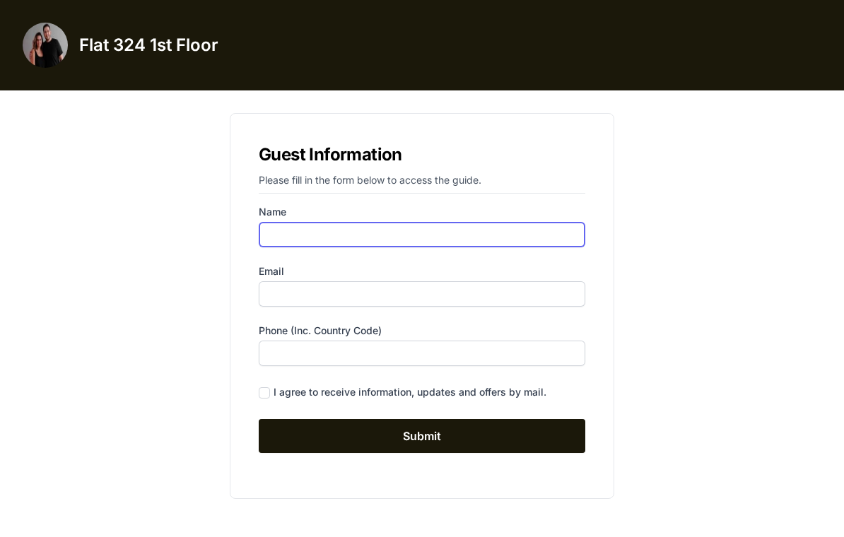
click at [509, 231] on input "Name" at bounding box center [422, 234] width 327 height 25
type input "[PERSON_NAME]"
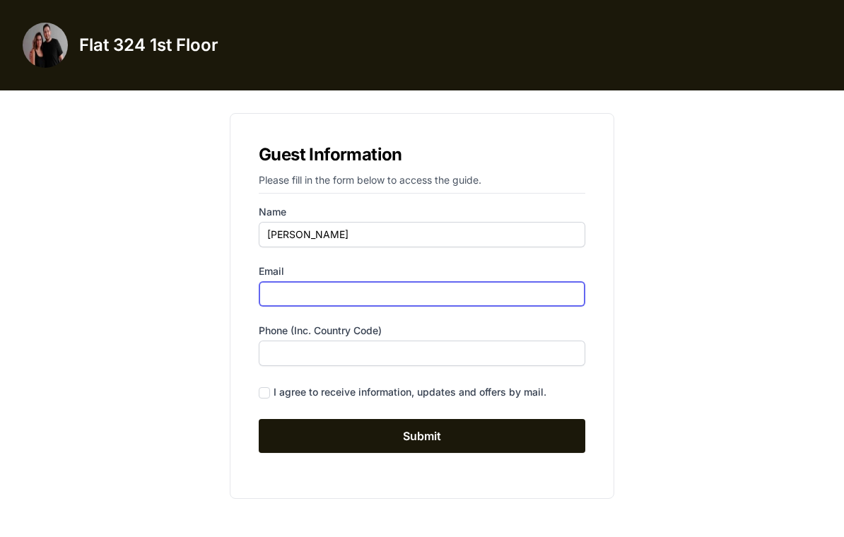
click at [503, 286] on input "Email" at bounding box center [422, 293] width 327 height 25
type input "[EMAIL_ADDRESS][DOMAIN_NAME]"
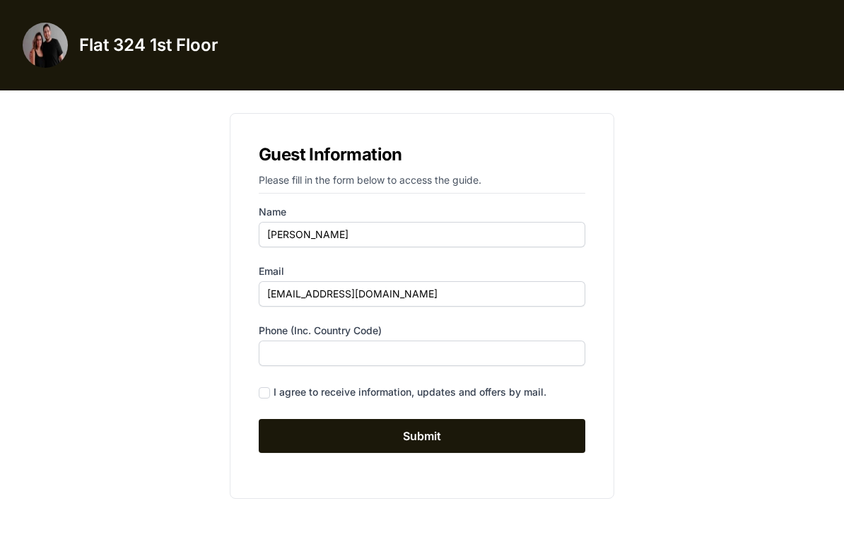
click at [506, 378] on form "Name [PERSON_NAME] Email [EMAIL_ADDRESS][DOMAIN_NAME] Phone (inc. country code)…" at bounding box center [422, 329] width 327 height 248
click at [521, 366] on input "Phone (inc. country code)" at bounding box center [422, 353] width 327 height 25
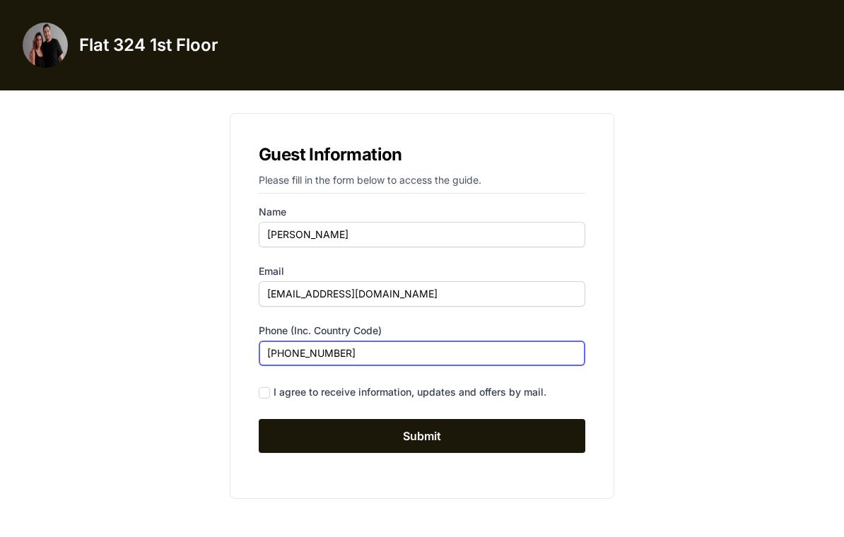
type input "[PHONE_NUMBER]"
click at [264, 409] on form "Name [PERSON_NAME] Email [EMAIL_ADDRESS][DOMAIN_NAME] Phone (inc. country code)…" at bounding box center [422, 329] width 327 height 248
click at [264, 394] on input "checkbox" at bounding box center [264, 393] width 11 height 11
checkbox input "true"
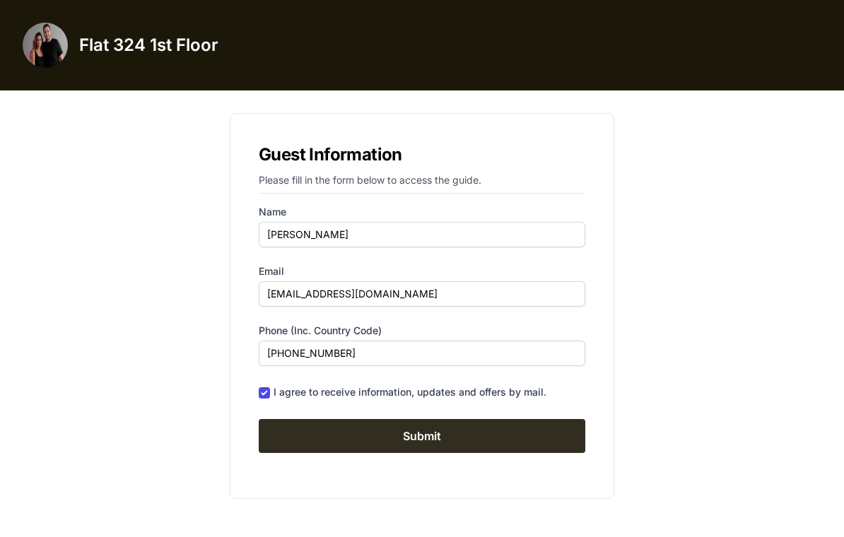
click at [395, 442] on input "Submit" at bounding box center [422, 436] width 327 height 34
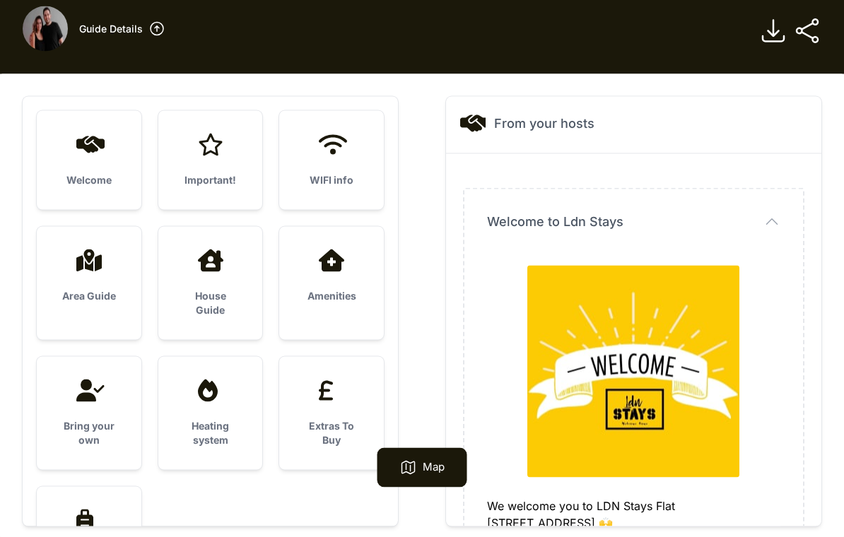
scroll to position [15, 0]
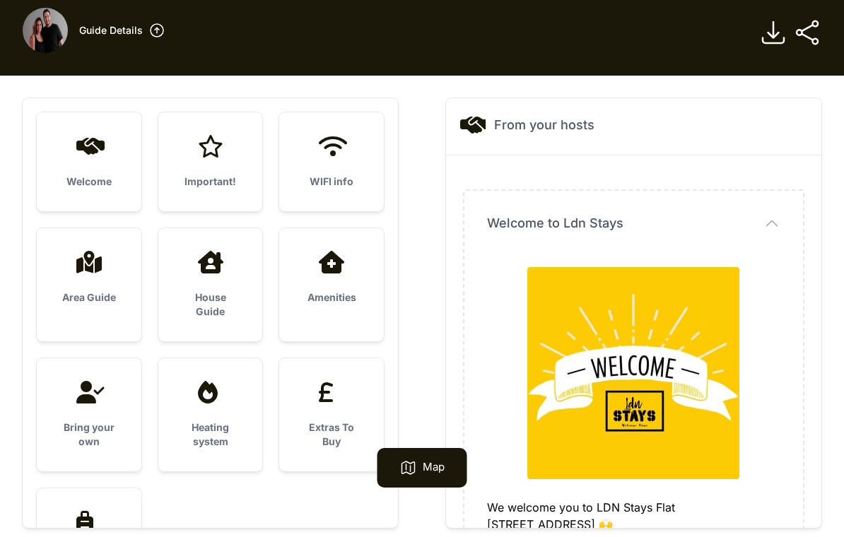
click at [342, 266] on icon at bounding box center [332, 262] width 34 height 23
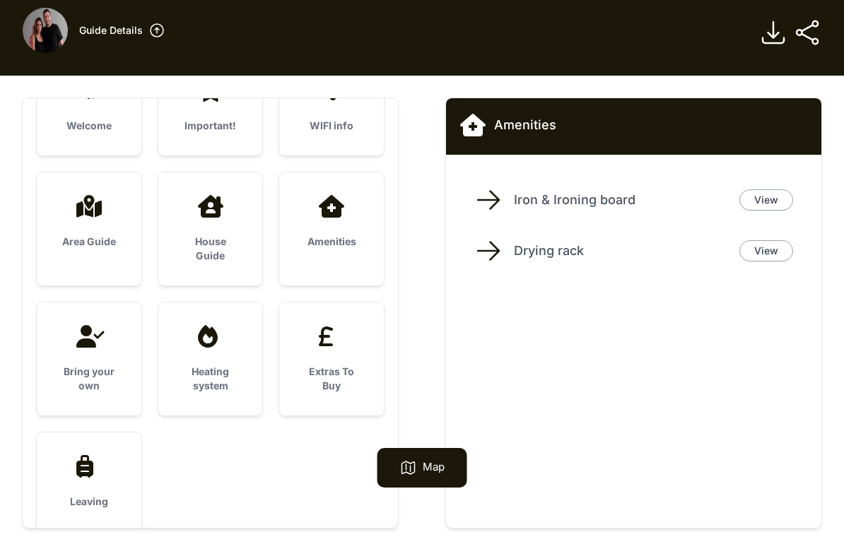
scroll to position [56, 0]
click at [89, 366] on h3 "Bring your own" at bounding box center [88, 379] width 59 height 28
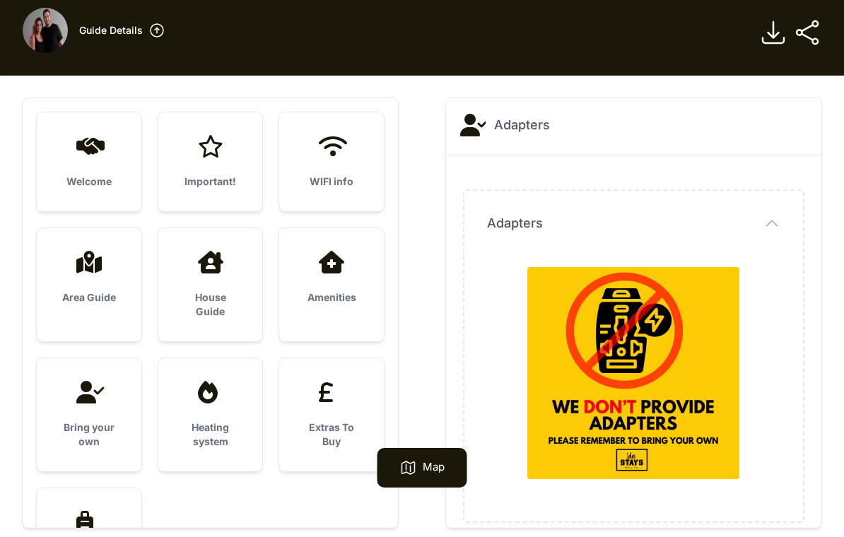
scroll to position [0, 0]
click at [221, 175] on h3 "Important!" at bounding box center [210, 182] width 59 height 14
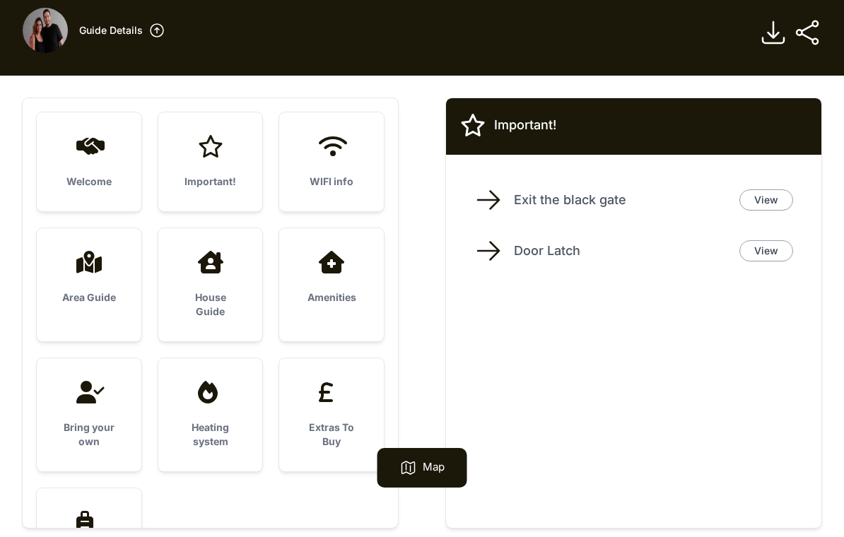
click at [74, 178] on h3 "Welcome" at bounding box center [88, 182] width 59 height 14
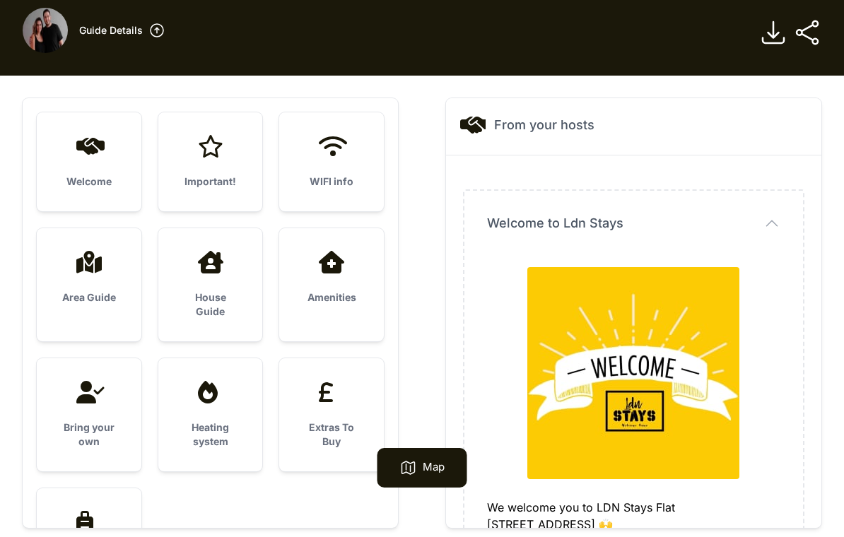
click at [81, 187] on h3 "Welcome" at bounding box center [88, 182] width 59 height 14
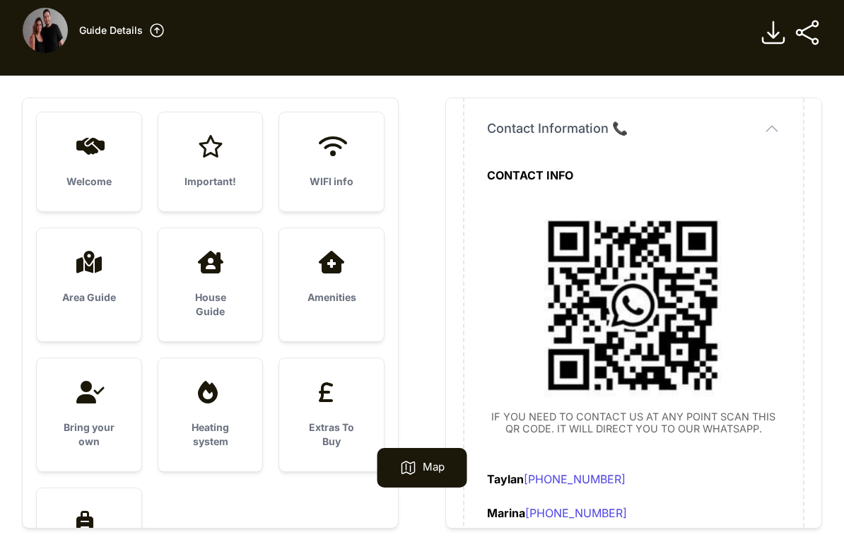
scroll to position [1416, 0]
click at [64, 291] on h3 "Area Guide" at bounding box center [88, 298] width 59 height 14
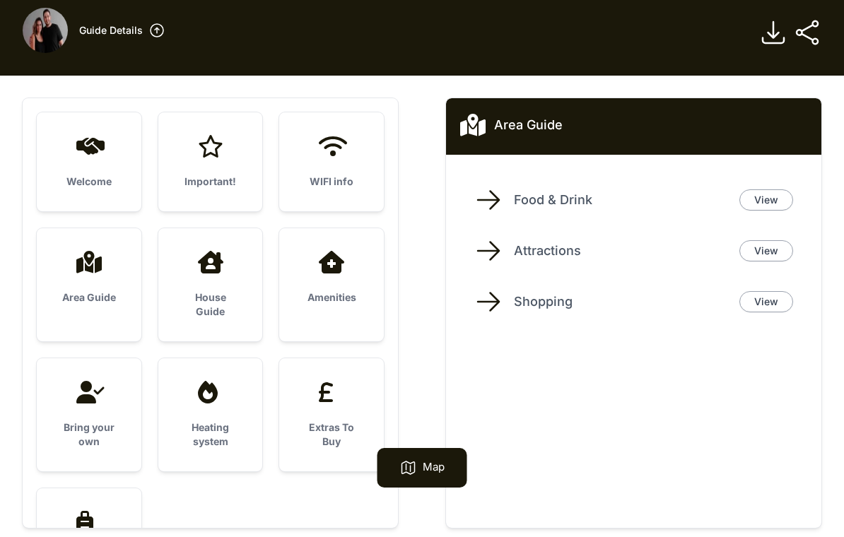
click at [344, 183] on h3 "WIFI info" at bounding box center [331, 182] width 59 height 14
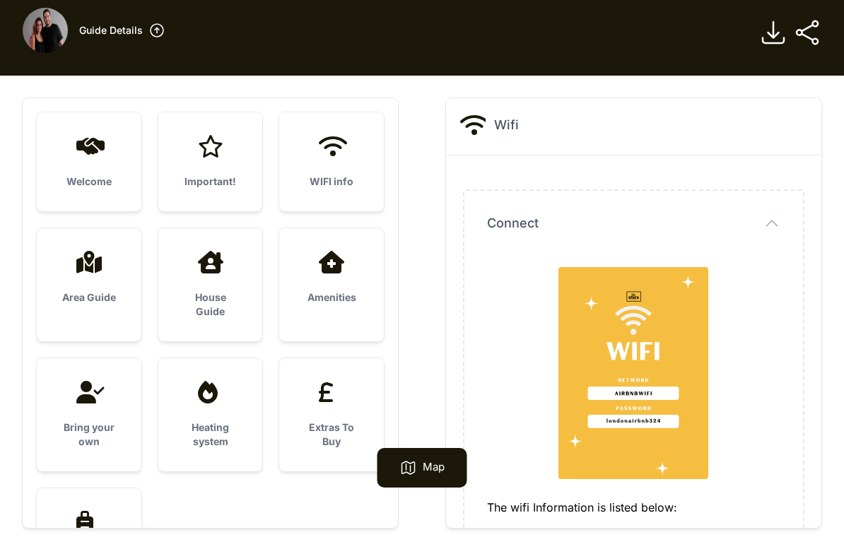
click at [224, 177] on h3 "Important!" at bounding box center [210, 182] width 59 height 14
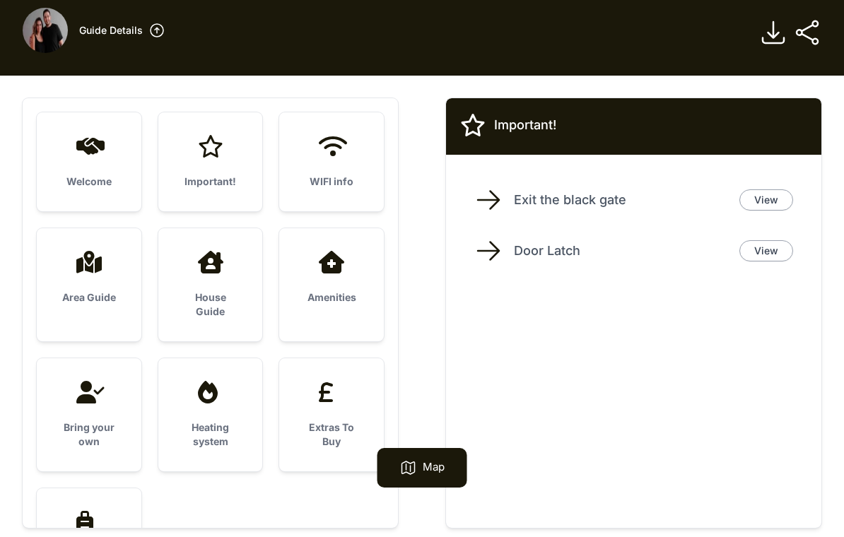
click at [83, 390] on icon at bounding box center [90, 392] width 28 height 23
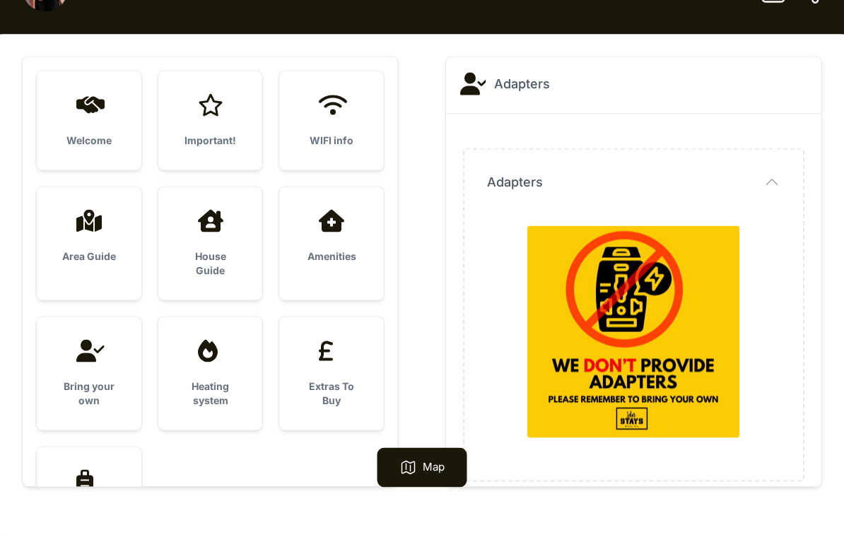
click at [202, 388] on h3 "Heating system" at bounding box center [210, 394] width 59 height 28
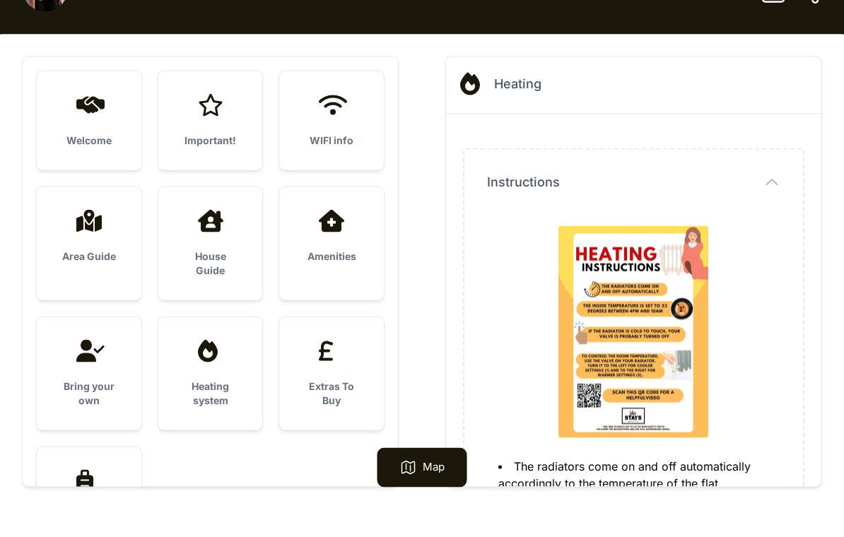
scroll to position [57, 0]
click at [320, 397] on h3 "Extras To Buy" at bounding box center [331, 393] width 59 height 28
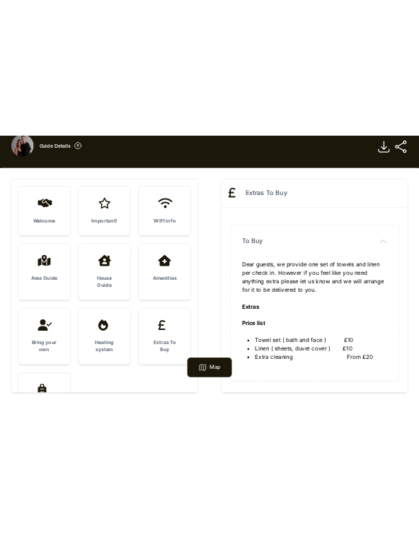
scroll to position [0, 0]
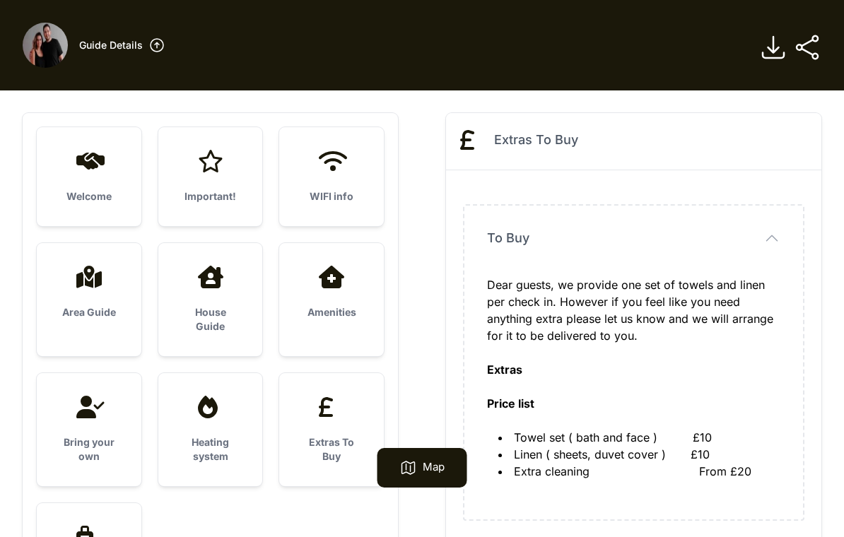
click at [327, 302] on div "Amenities" at bounding box center [331, 292] width 105 height 99
